Goal: Transaction & Acquisition: Download file/media

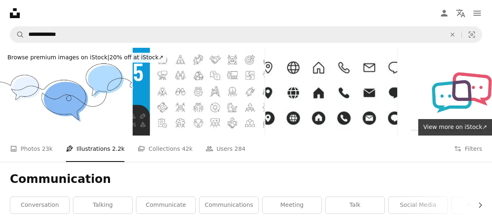
scroll to position [6276, 0]
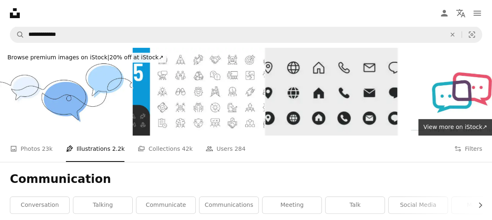
click at [315, 95] on img at bounding box center [331, 92] width 132 height 88
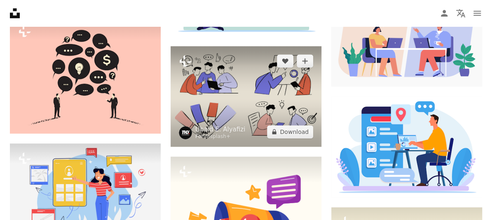
scroll to position [452, 0]
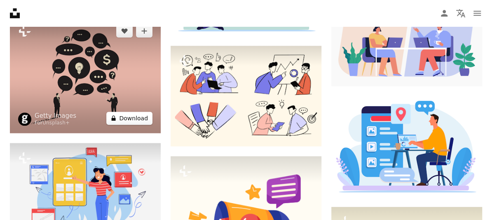
click at [136, 115] on button "A lock Download" at bounding box center [129, 118] width 46 height 13
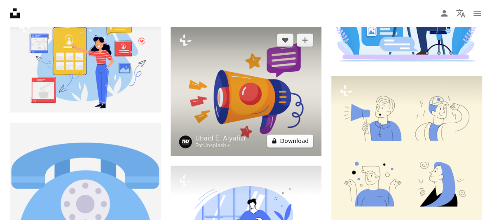
scroll to position [576, 0]
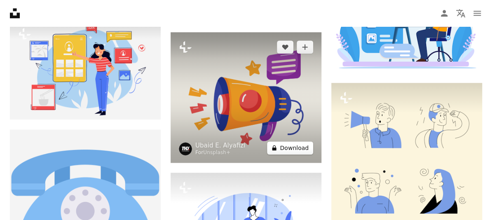
click at [296, 149] on button "A lock Download" at bounding box center [290, 147] width 46 height 13
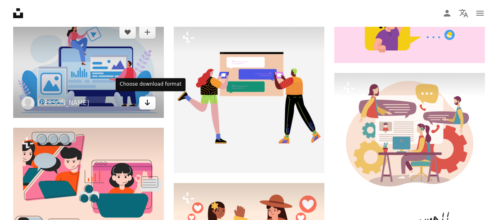
scroll to position [1729, 0]
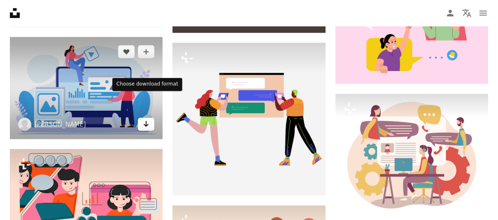
click at [146, 119] on icon "Arrow pointing down" at bounding box center [146, 124] width 7 height 10
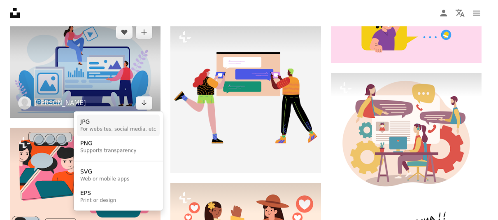
click at [116, 122] on div "JPG" at bounding box center [118, 122] width 76 height 8
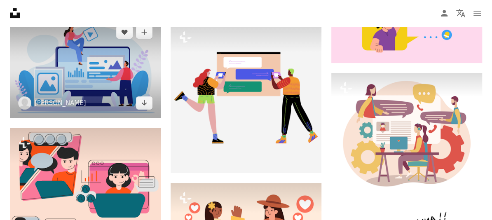
scroll to position [1976, 0]
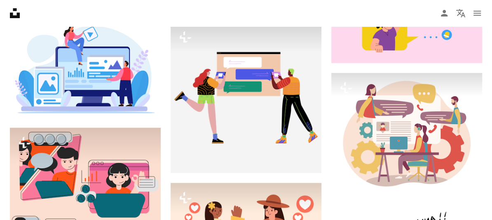
scroll to position [3828, 0]
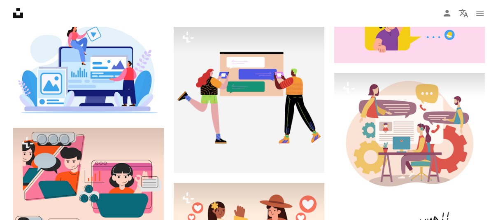
scroll to position [9880, 0]
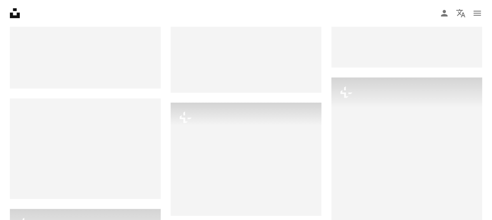
scroll to position [576, 0]
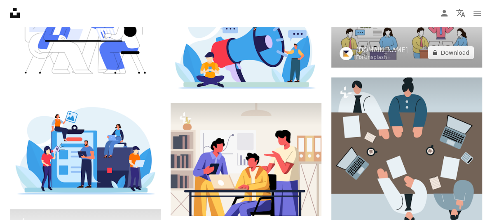
scroll to position [1647, 0]
click at [457, 59] on button "A lock Download" at bounding box center [450, 52] width 46 height 13
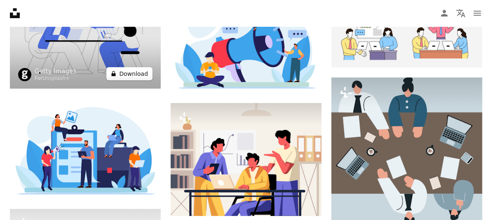
click at [120, 80] on button "A lock Download" at bounding box center [129, 73] width 46 height 13
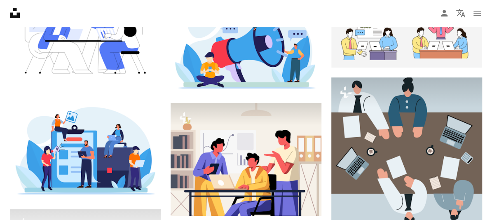
scroll to position [82, 0]
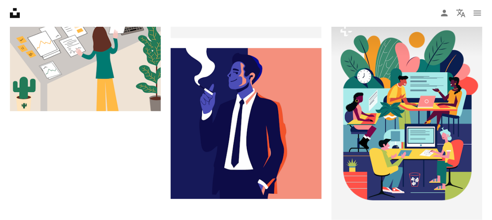
scroll to position [82, 0]
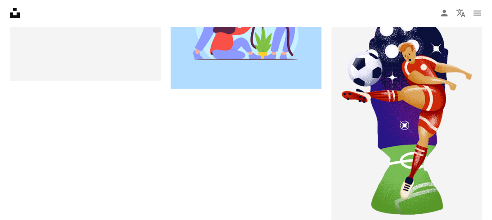
scroll to position [165, 0]
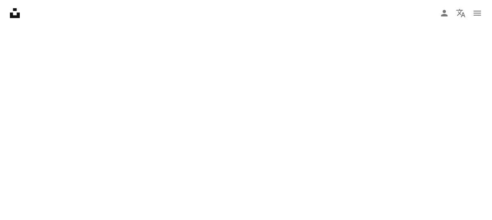
scroll to position [165, 0]
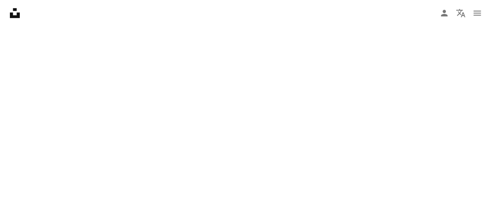
scroll to position [206, 0]
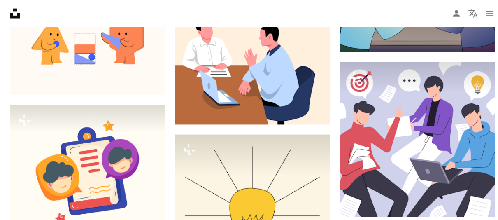
scroll to position [329, 0]
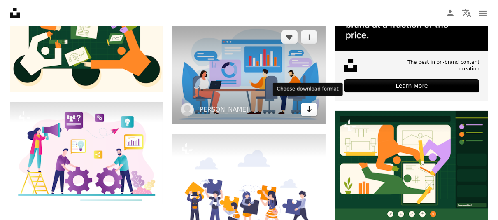
click at [306, 110] on icon "Arrow pointing down" at bounding box center [309, 109] width 7 height 10
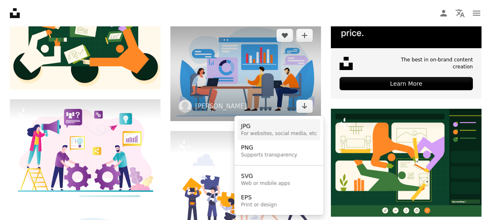
click at [256, 127] on div "JPG" at bounding box center [279, 126] width 76 height 8
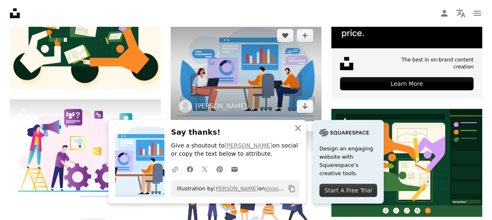
click at [294, 126] on icon "An X shape" at bounding box center [298, 128] width 10 height 10
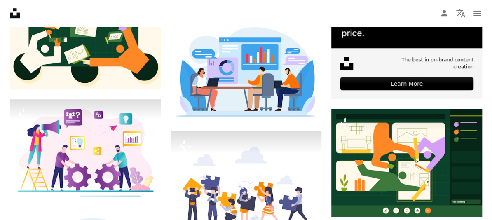
scroll to position [82, 0]
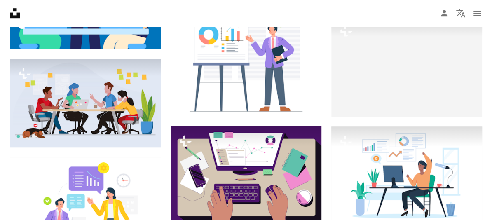
scroll to position [82, 0]
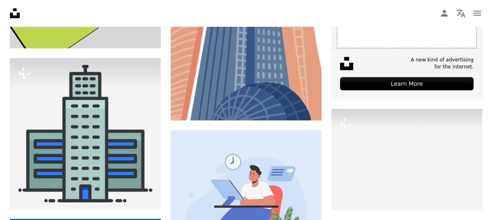
scroll to position [1029, 0]
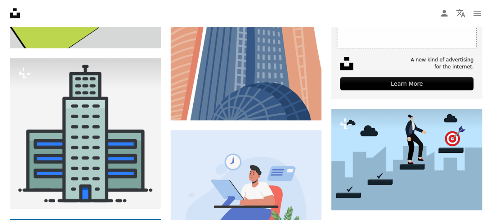
scroll to position [82, 0]
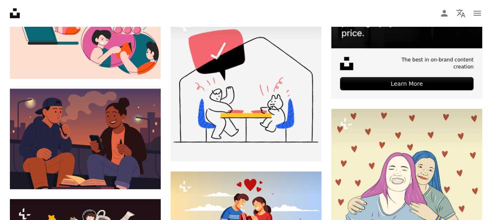
scroll to position [96, 0]
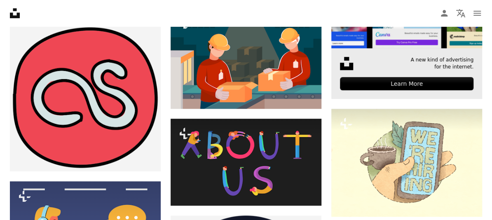
scroll to position [82, 0]
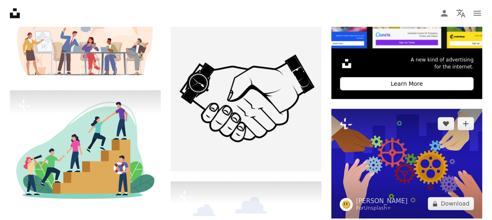
scroll to position [452, 0]
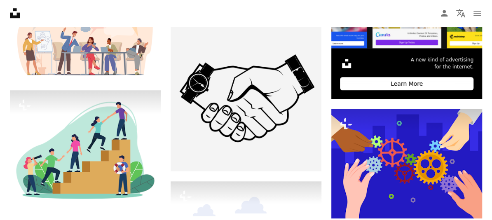
scroll to position [82, 0]
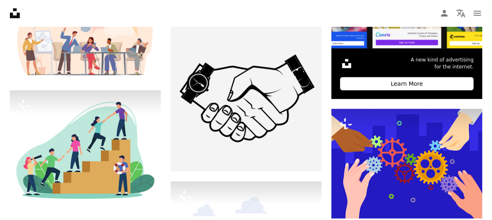
scroll to position [0, 281]
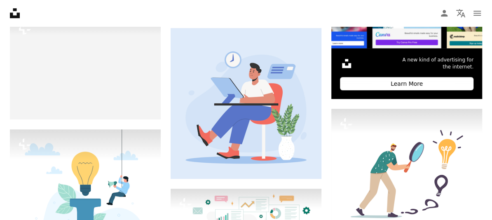
scroll to position [452, 0]
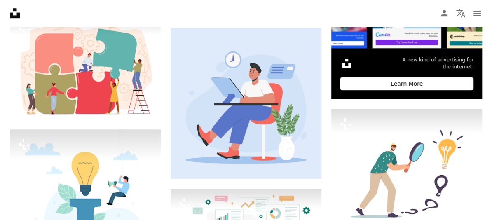
scroll to position [2182, 0]
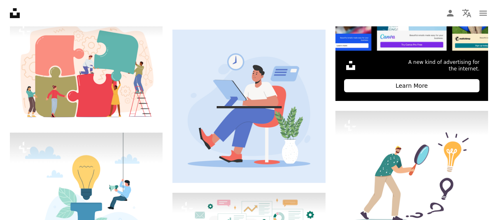
scroll to position [3293, 0]
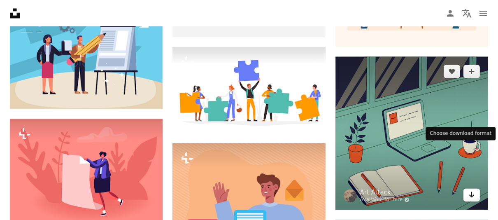
click at [468, 188] on button "Arrow pointing down" at bounding box center [472, 194] width 16 height 13
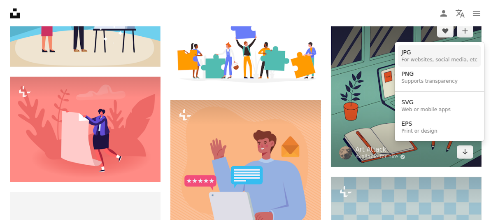
click at [417, 55] on div "JPG" at bounding box center [439, 52] width 76 height 8
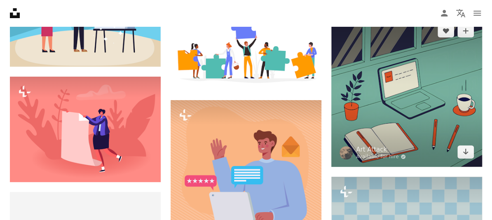
scroll to position [123, 0]
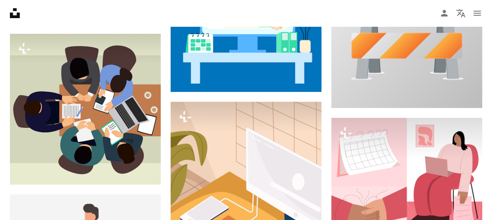
scroll to position [741, 0]
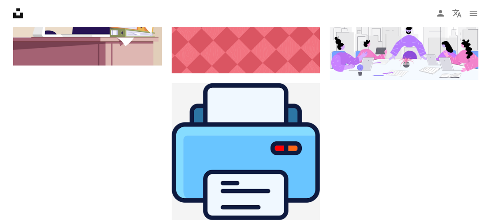
scroll to position [659, 0]
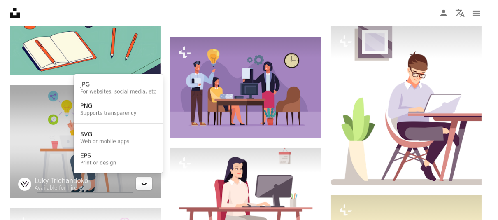
click at [141, 185] on icon "Arrow pointing down" at bounding box center [144, 183] width 7 height 10
click at [106, 87] on div "JPG" at bounding box center [118, 85] width 76 height 8
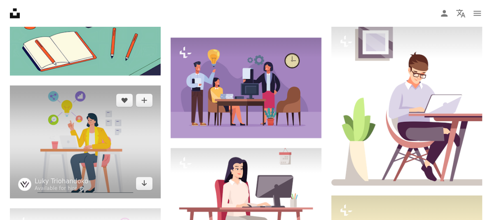
scroll to position [123, 0]
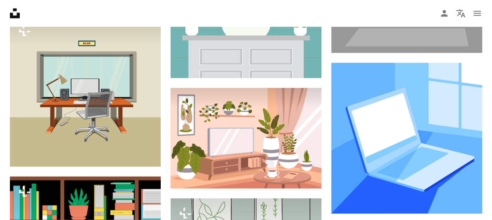
scroll to position [123, 0]
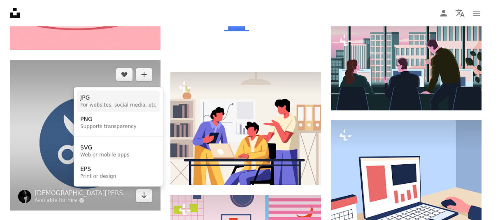
click at [92, 97] on div "JPG" at bounding box center [118, 98] width 76 height 8
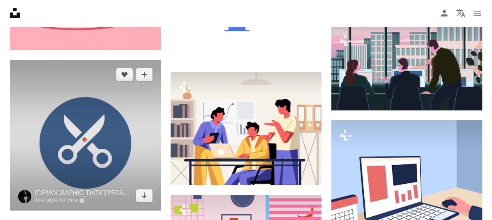
scroll to position [0, 0]
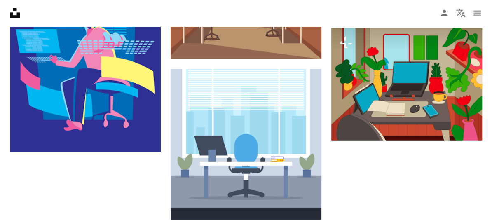
scroll to position [123, 0]
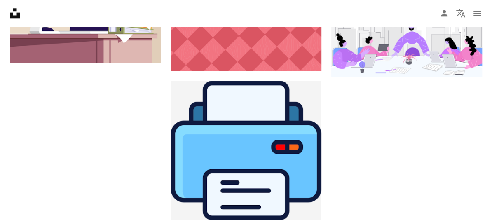
scroll to position [82, 0]
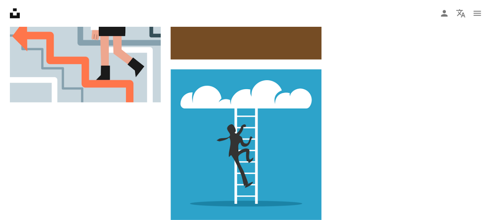
scroll to position [2346, 0]
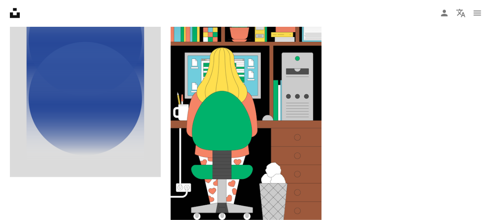
scroll to position [3993, 0]
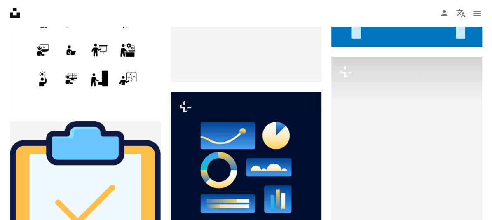
scroll to position [5187, 0]
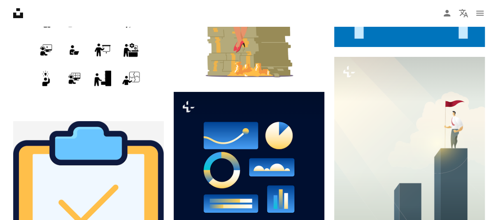
scroll to position [9015, 0]
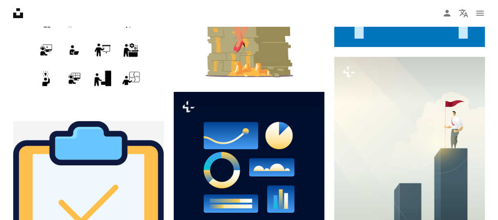
scroll to position [10086, 0]
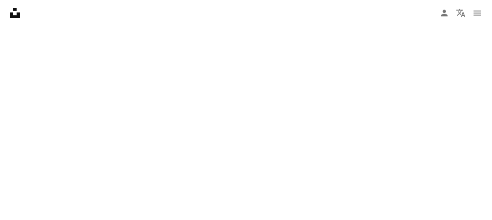
scroll to position [1523, 0]
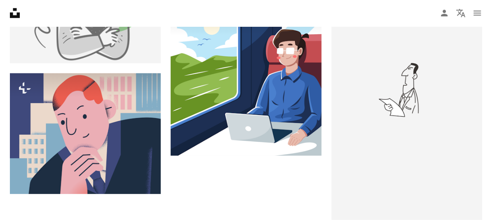
scroll to position [3170, 0]
